Goal: Obtain resource: Obtain resource

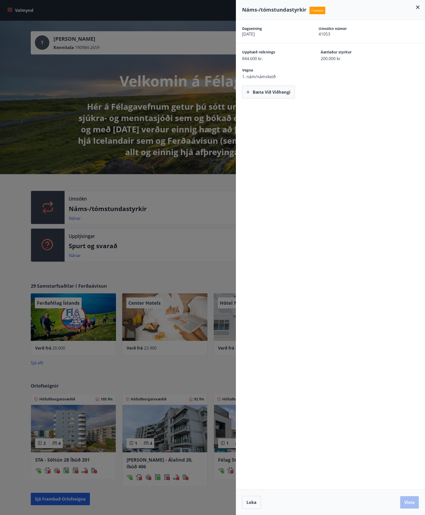
click at [416, 9] on icon at bounding box center [417, 7] width 6 height 6
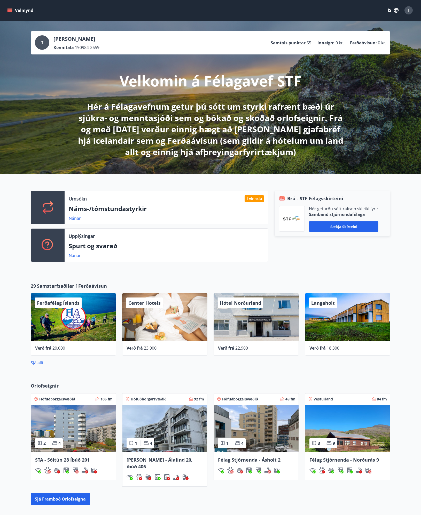
click at [321, 265] on div "Brú - STF Félagsskírteini Hér geturðu sótt rafræn skilríki fyrir Samband stjórn…" at bounding box center [329, 228] width 122 height 75
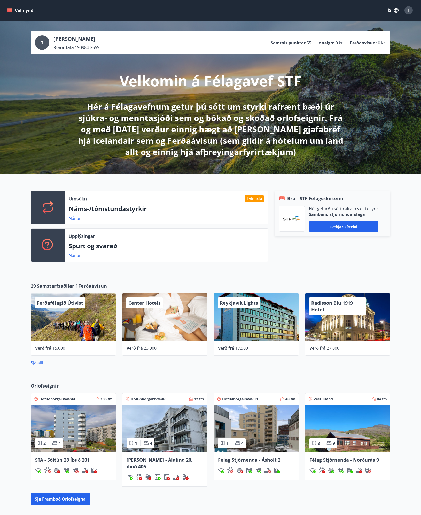
click at [11, 10] on icon "menu" at bounding box center [10, 10] width 6 height 1
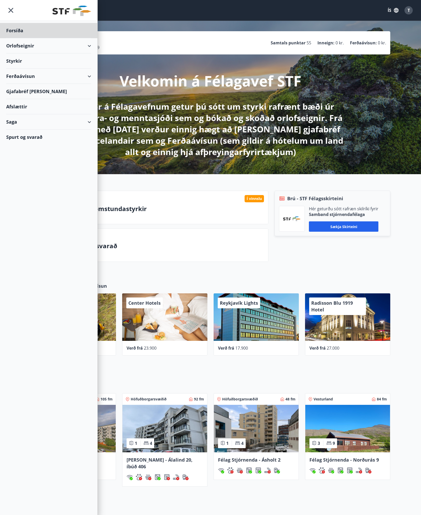
click at [19, 38] on div "Styrkir" at bounding box center [48, 30] width 85 height 15
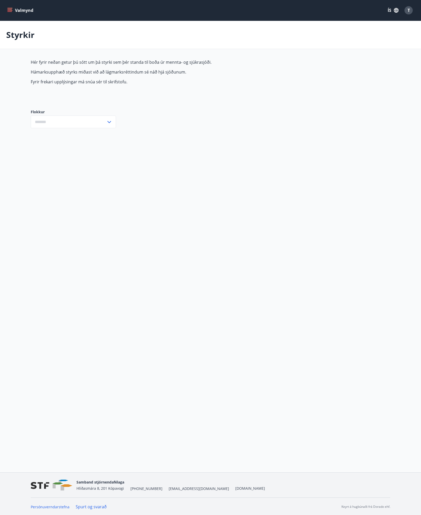
type input "***"
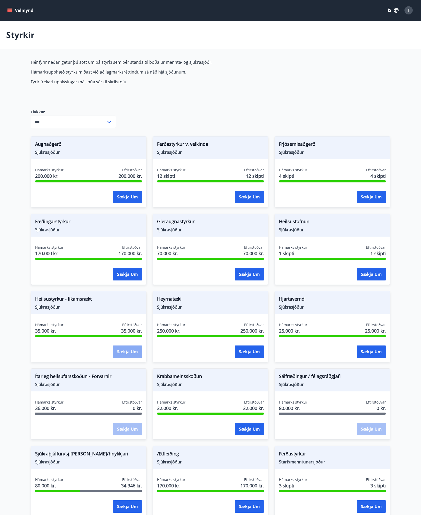
click at [131, 351] on button "Sækja um" at bounding box center [127, 352] width 29 height 12
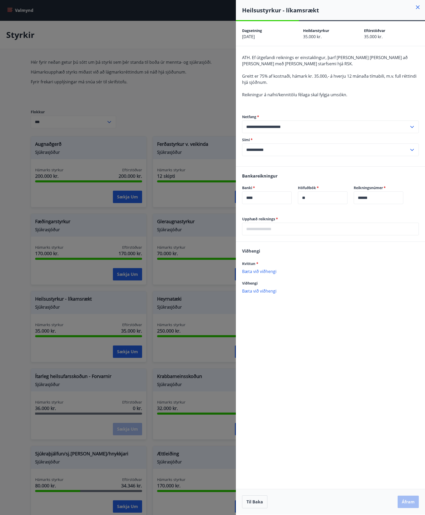
click at [300, 234] on input "text" at bounding box center [330, 229] width 177 height 13
type input "*****"
click at [266, 269] on p "Bæta við viðhengi" at bounding box center [330, 271] width 177 height 5
click at [407, 501] on button "Áfram" at bounding box center [407, 502] width 21 height 12
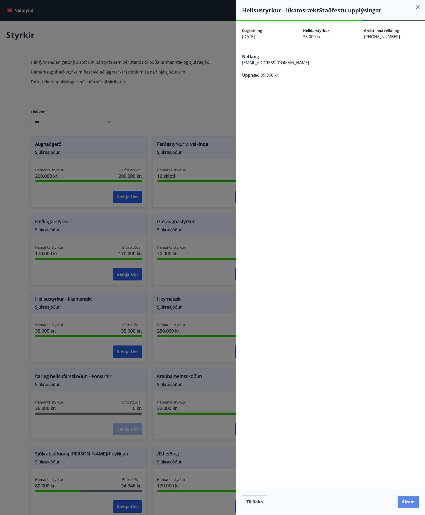
click at [407, 503] on button "Áfram" at bounding box center [407, 502] width 21 height 12
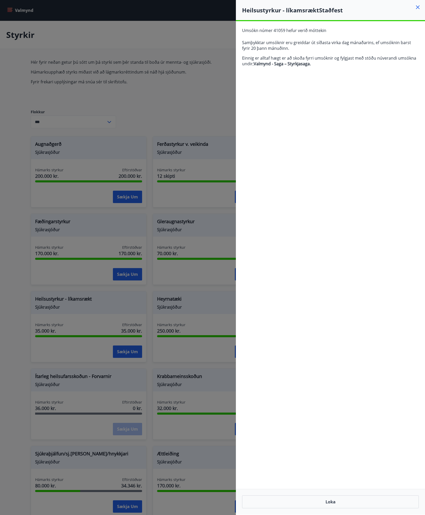
click at [335, 77] on div "**********" at bounding box center [330, 268] width 189 height 494
click at [338, 499] on button "Loka" at bounding box center [330, 502] width 177 height 13
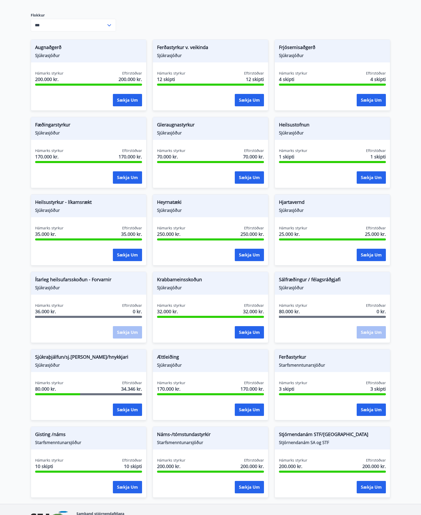
scroll to position [103, 0]
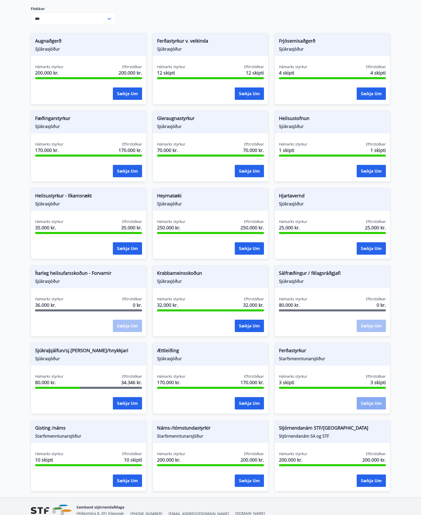
click at [365, 401] on button "Sækja um" at bounding box center [370, 403] width 29 height 12
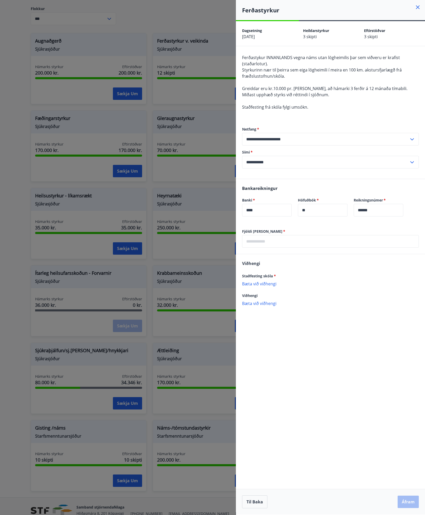
click at [419, 9] on icon at bounding box center [417, 7] width 6 height 6
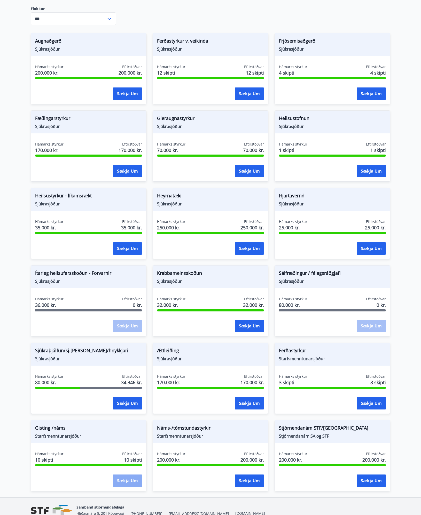
click at [125, 480] on button "Sækja um" at bounding box center [127, 481] width 29 height 12
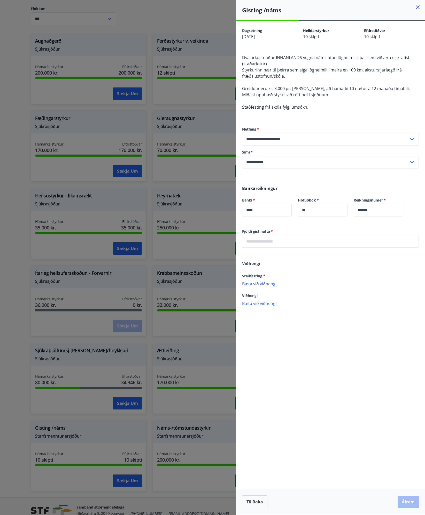
click at [417, 9] on icon at bounding box center [417, 7] width 6 height 6
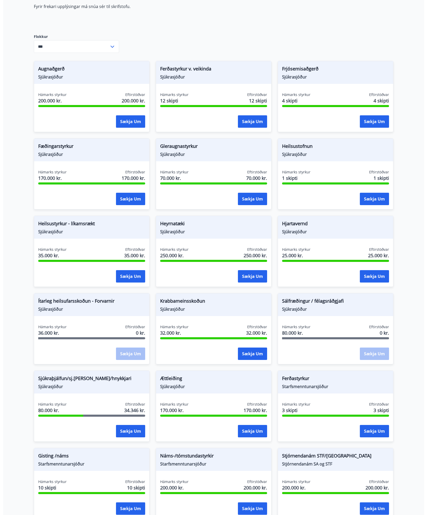
scroll to position [0, 0]
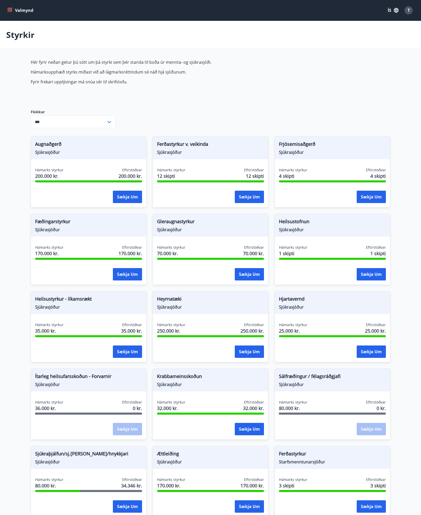
click at [10, 10] on icon "menu" at bounding box center [10, 10] width 6 height 1
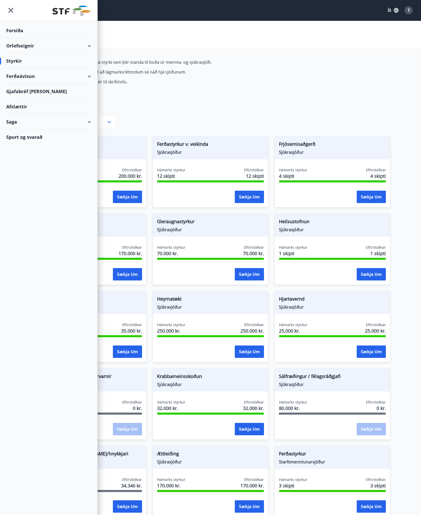
click at [34, 34] on div "Forsíða" at bounding box center [48, 30] width 85 height 15
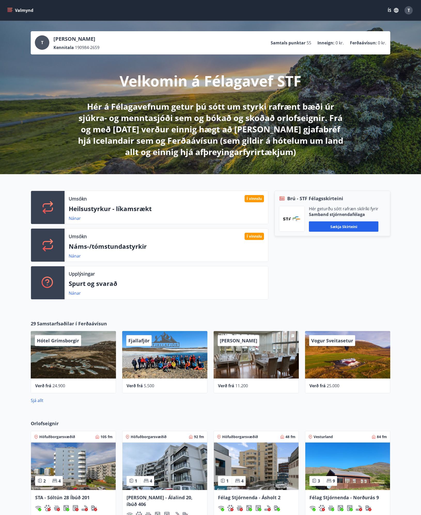
click at [132, 210] on p "Heilsustyrkur - líkamsrækt" at bounding box center [166, 208] width 195 height 9
click at [77, 217] on link "Nánar" at bounding box center [75, 219] width 12 height 6
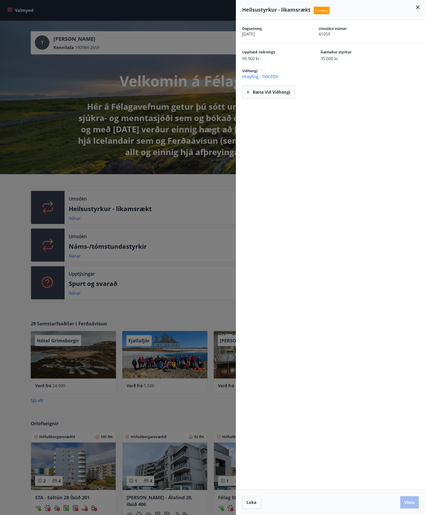
click at [416, 7] on icon at bounding box center [417, 7] width 6 height 6
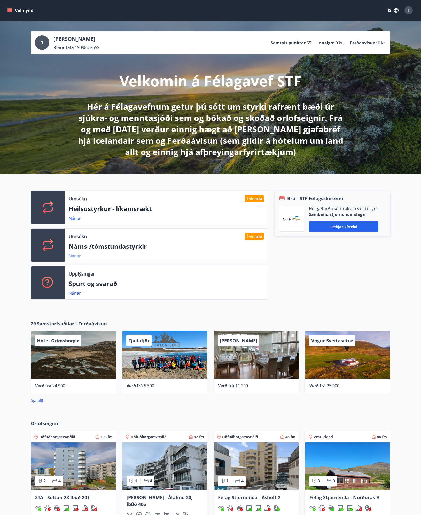
click at [73, 256] on link "Nánar" at bounding box center [75, 256] width 12 height 6
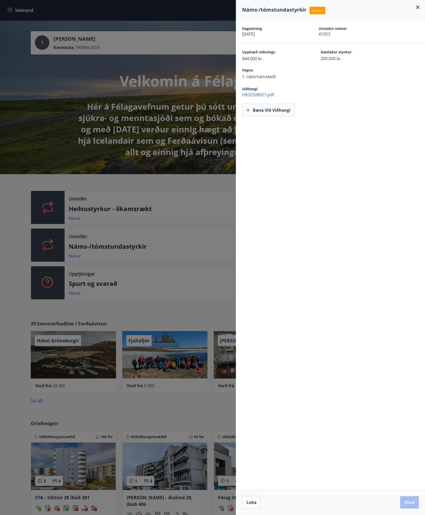
click at [256, 95] on span "HR32508921.pdf" at bounding box center [333, 95] width 183 height 6
click at [418, 7] on icon at bounding box center [418, 7] width 4 height 4
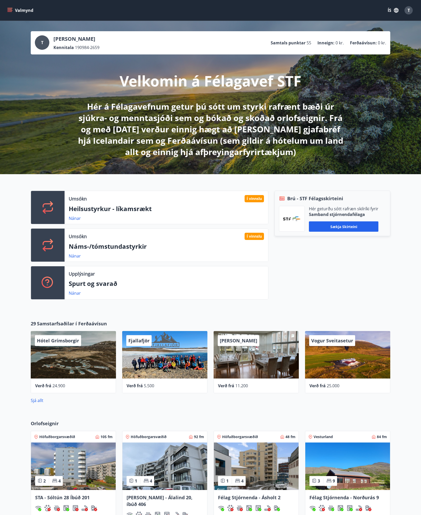
click at [300, 268] on div "Brú - STF Félagsskírteini Hér geturðu sótt rafræn skilríki fyrir Samband stjórn…" at bounding box center [329, 247] width 122 height 113
click at [406, 13] on div "T" at bounding box center [408, 10] width 8 height 8
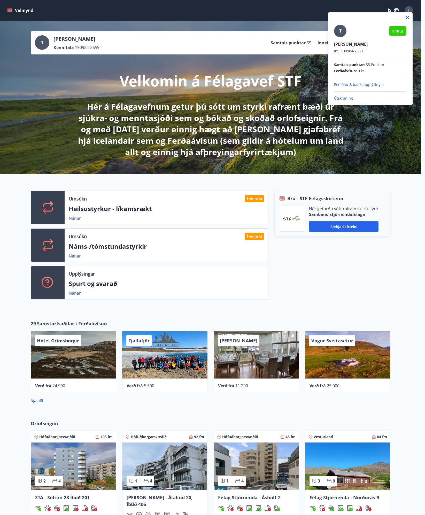
click at [277, 286] on div at bounding box center [212, 257] width 425 height 515
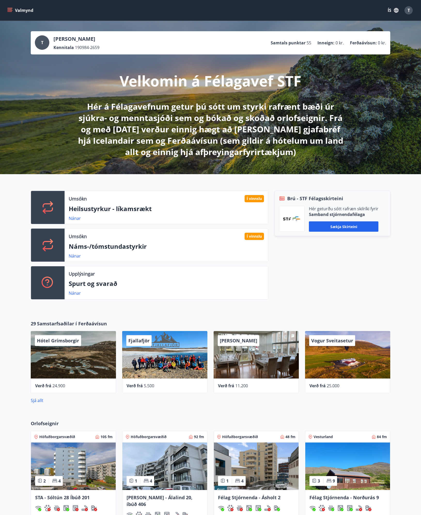
click at [4, 10] on div "Valmynd ÍS T" at bounding box center [210, 10] width 421 height 21
click at [14, 10] on button "Valmynd" at bounding box center [20, 10] width 29 height 9
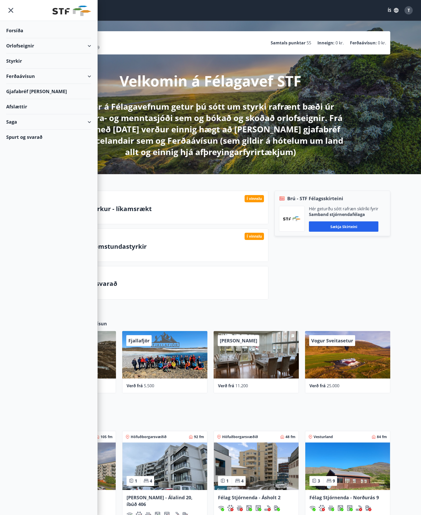
click at [17, 49] on div "Orlofseignir" at bounding box center [48, 45] width 85 height 15
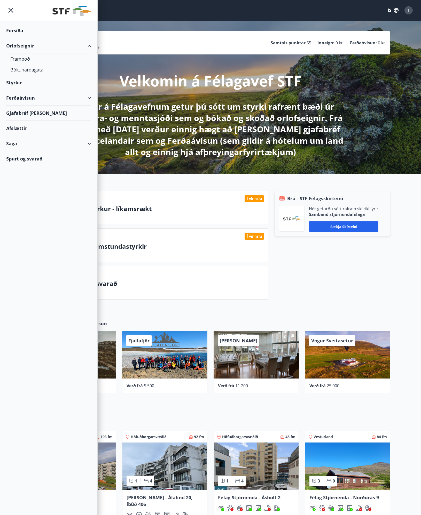
click at [20, 38] on div "Styrkir" at bounding box center [48, 30] width 85 height 15
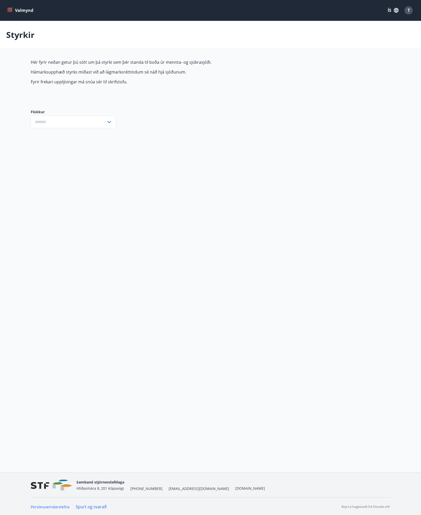
type input "***"
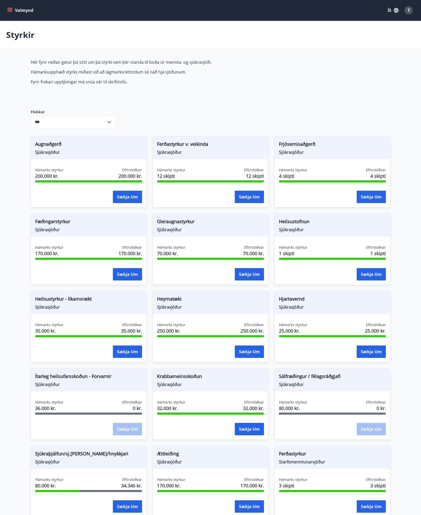
click at [11, 13] on button "Valmynd" at bounding box center [20, 10] width 29 height 9
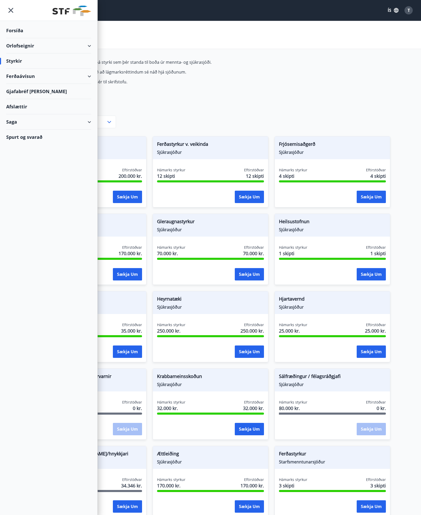
click at [32, 78] on div "Ferðaávísun" at bounding box center [48, 76] width 85 height 15
click at [24, 89] on div "Framboð" at bounding box center [48, 89] width 77 height 11
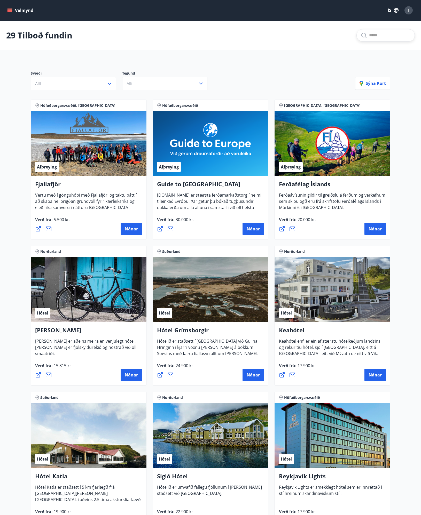
click at [376, 35] on input "text" at bounding box center [389, 35] width 41 height 8
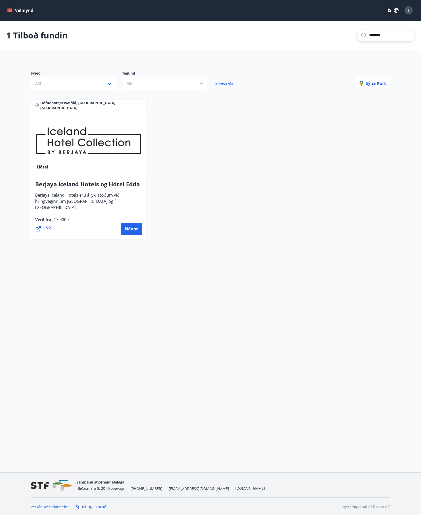
type input "*******"
click at [12, 13] on button "Valmynd" at bounding box center [20, 10] width 29 height 9
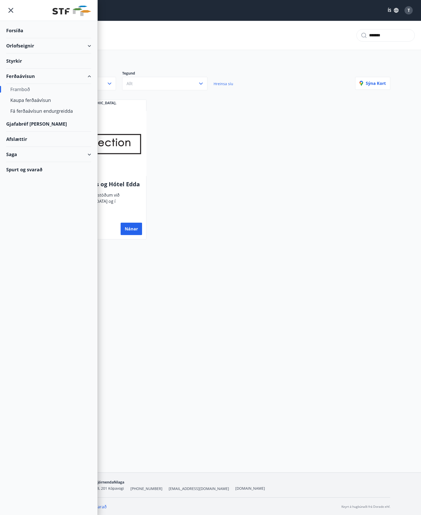
click at [22, 120] on div "Gjafabréf [PERSON_NAME]" at bounding box center [48, 123] width 85 height 15
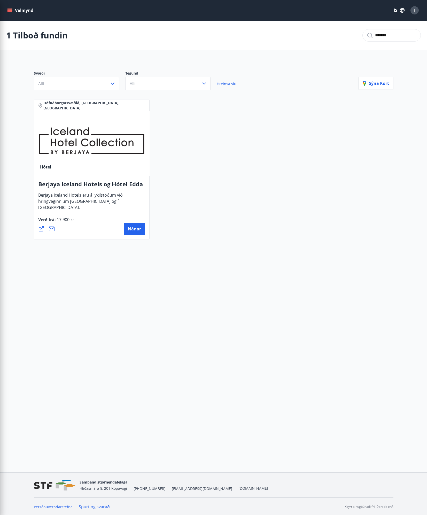
click at [176, 164] on div "Höfuðborgarsvæðið, [GEOGRAPHIC_DATA], [GEOGRAPHIC_DATA] Hótel [GEOGRAPHIC_DATA]…" at bounding box center [213, 170] width 365 height 146
click at [15, 11] on button "Valmynd" at bounding box center [20, 10] width 29 height 9
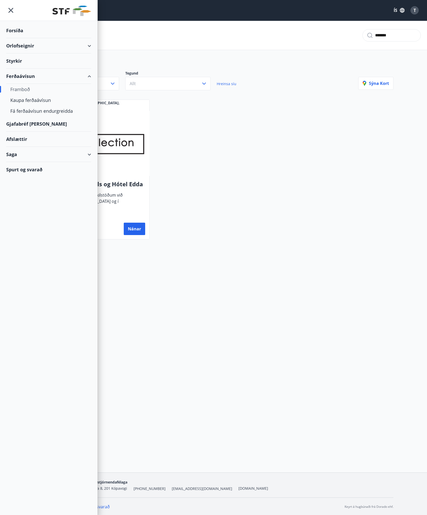
click at [24, 34] on div "Forsíða" at bounding box center [48, 30] width 85 height 15
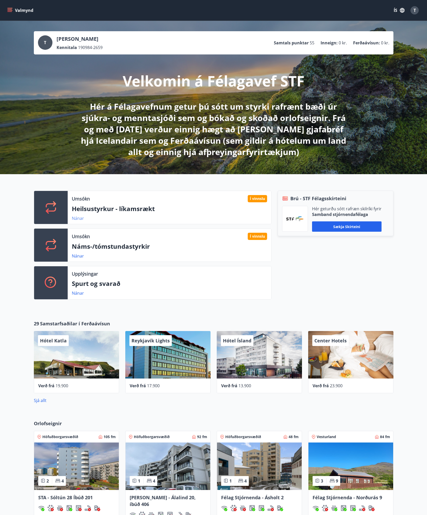
click at [75, 219] on link "Nánar" at bounding box center [78, 219] width 12 height 6
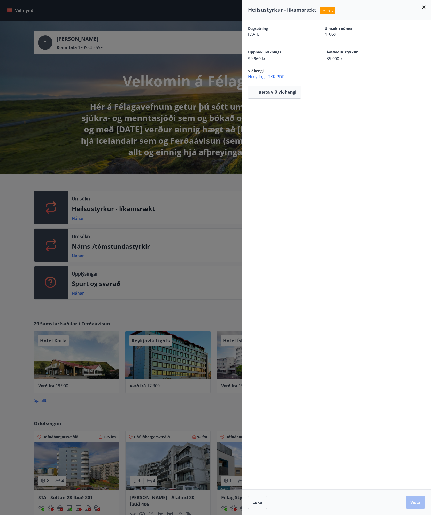
click at [273, 78] on span "Hreyfing - TKK.PDF" at bounding box center [339, 77] width 183 height 6
click at [422, 7] on icon at bounding box center [423, 7] width 6 height 6
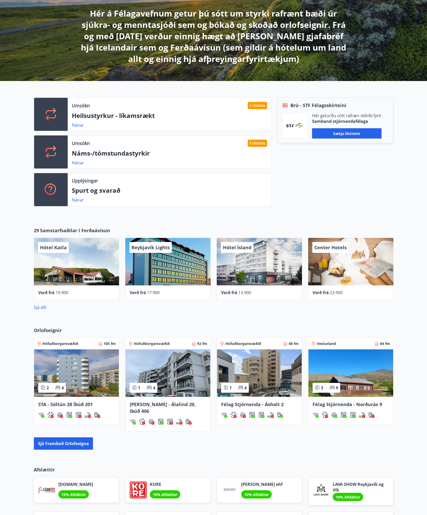
scroll to position [26, 0]
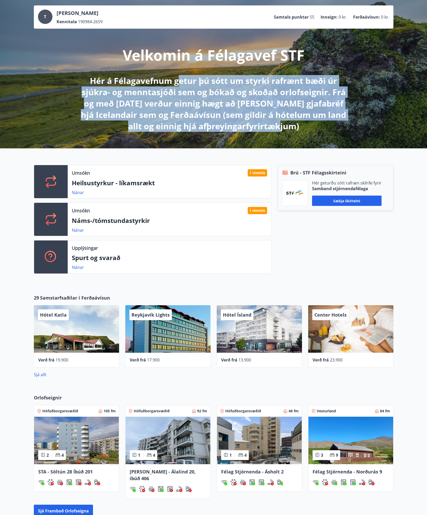
drag, startPoint x: 180, startPoint y: 83, endPoint x: 274, endPoint y: 130, distance: 104.5
click at [274, 130] on p "Hér á Félagavefnum getur þú sótt um styrki rafrænt bæði úr sjúkra- og menntasjó…" at bounding box center [213, 103] width 273 height 57
drag, startPoint x: 274, startPoint y: 130, endPoint x: 244, endPoint y: 123, distance: 30.6
click at [244, 123] on p "Hér á Félagavefnum getur þú sótt um styrki rafrænt bæði úr sjúkra- og menntasjó…" at bounding box center [213, 103] width 273 height 57
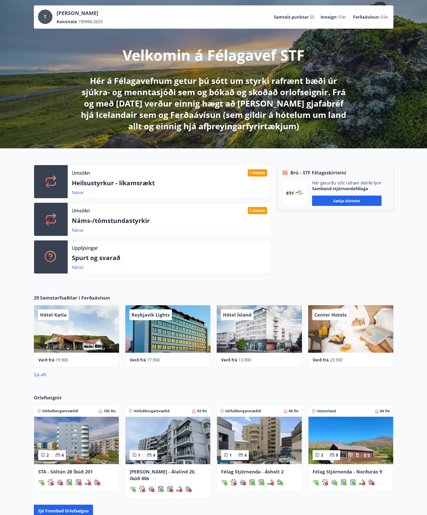
click at [297, 124] on p "Hér á Félagavefnum getur þú sótt um styrki rafrænt bæði úr sjúkra- og menntasjó…" at bounding box center [213, 103] width 273 height 57
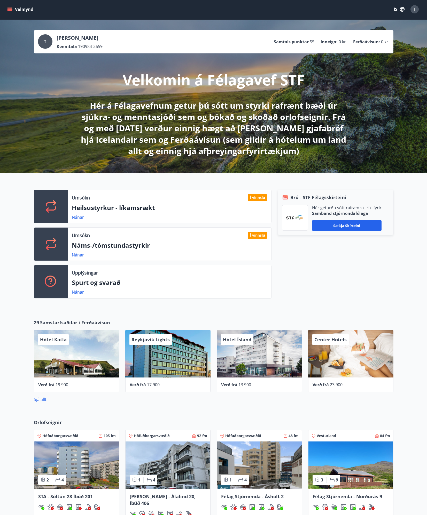
scroll to position [0, 0]
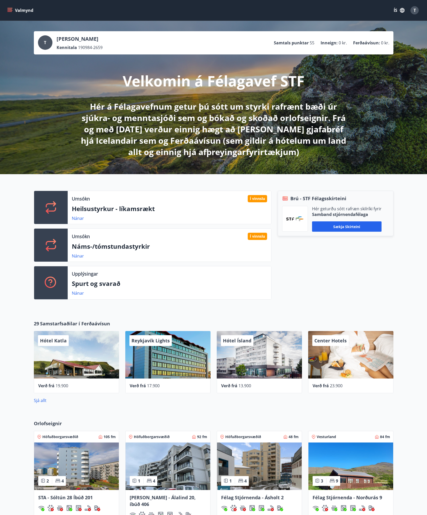
click at [11, 14] on button "Valmynd" at bounding box center [20, 10] width 29 height 9
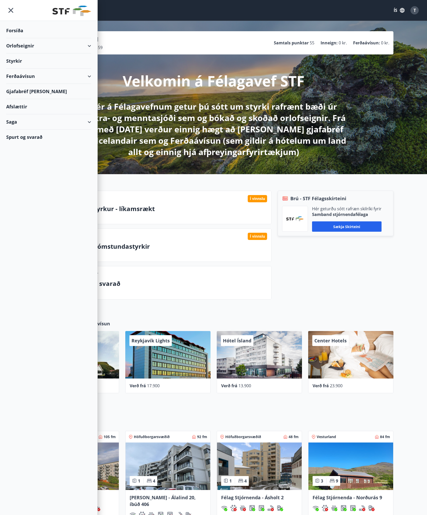
click at [21, 91] on div "Gjafabréf [PERSON_NAME]" at bounding box center [48, 91] width 85 height 15
